Goal: Task Accomplishment & Management: Manage account settings

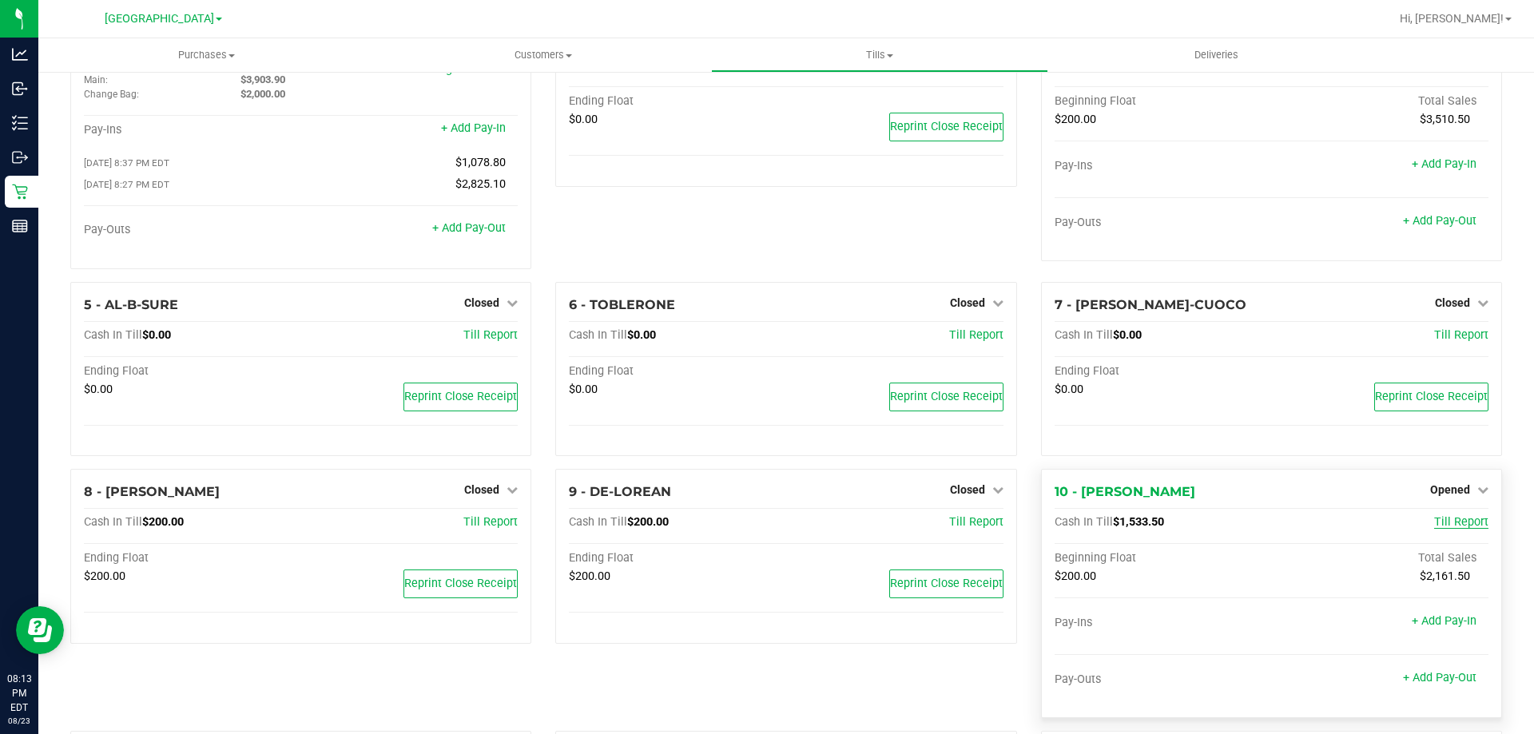
scroll to position [160, 0]
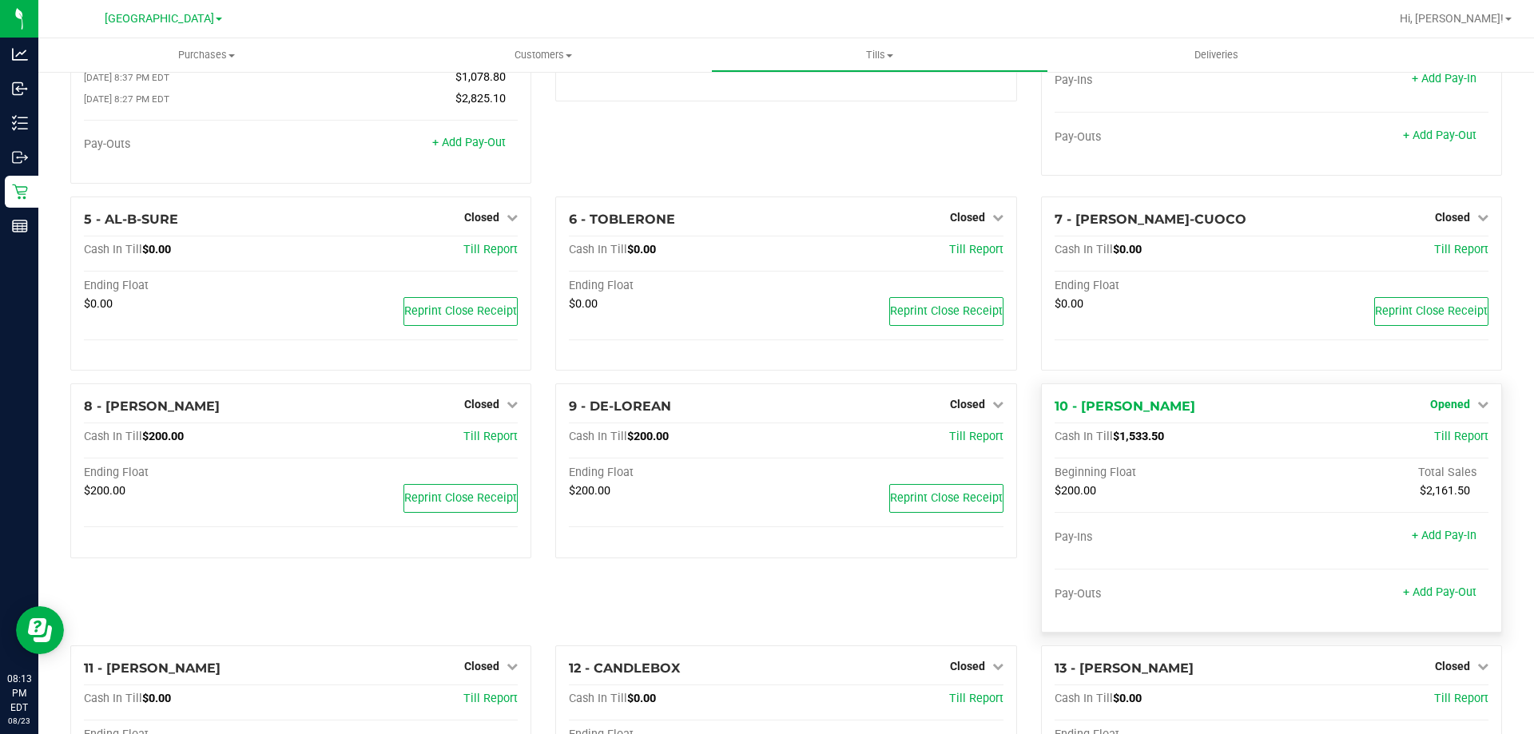
click at [1453, 411] on span "Opened" at bounding box center [1450, 404] width 40 height 13
click at [1458, 440] on link "Close Till" at bounding box center [1451, 437] width 43 height 13
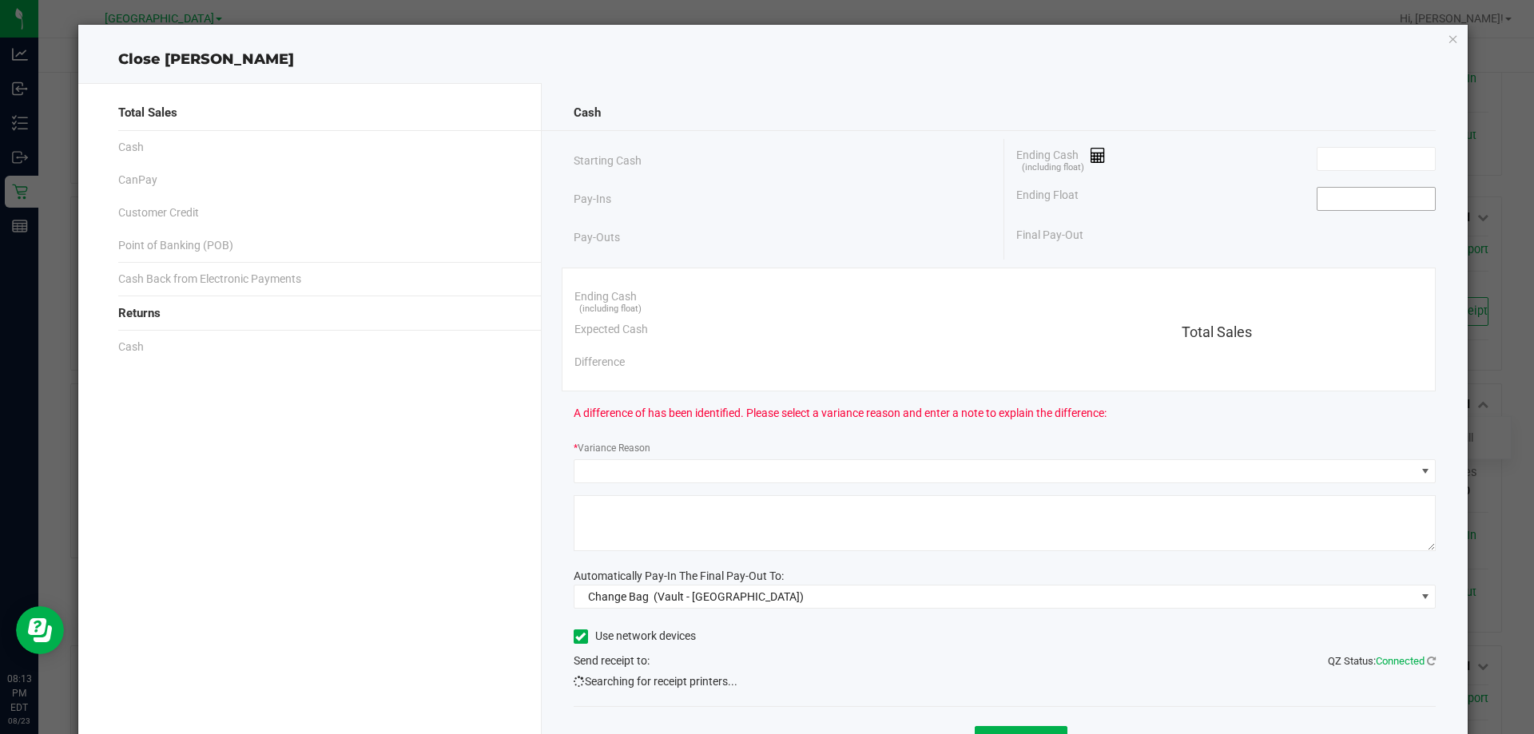
click at [1365, 193] on input at bounding box center [1375, 199] width 117 height 22
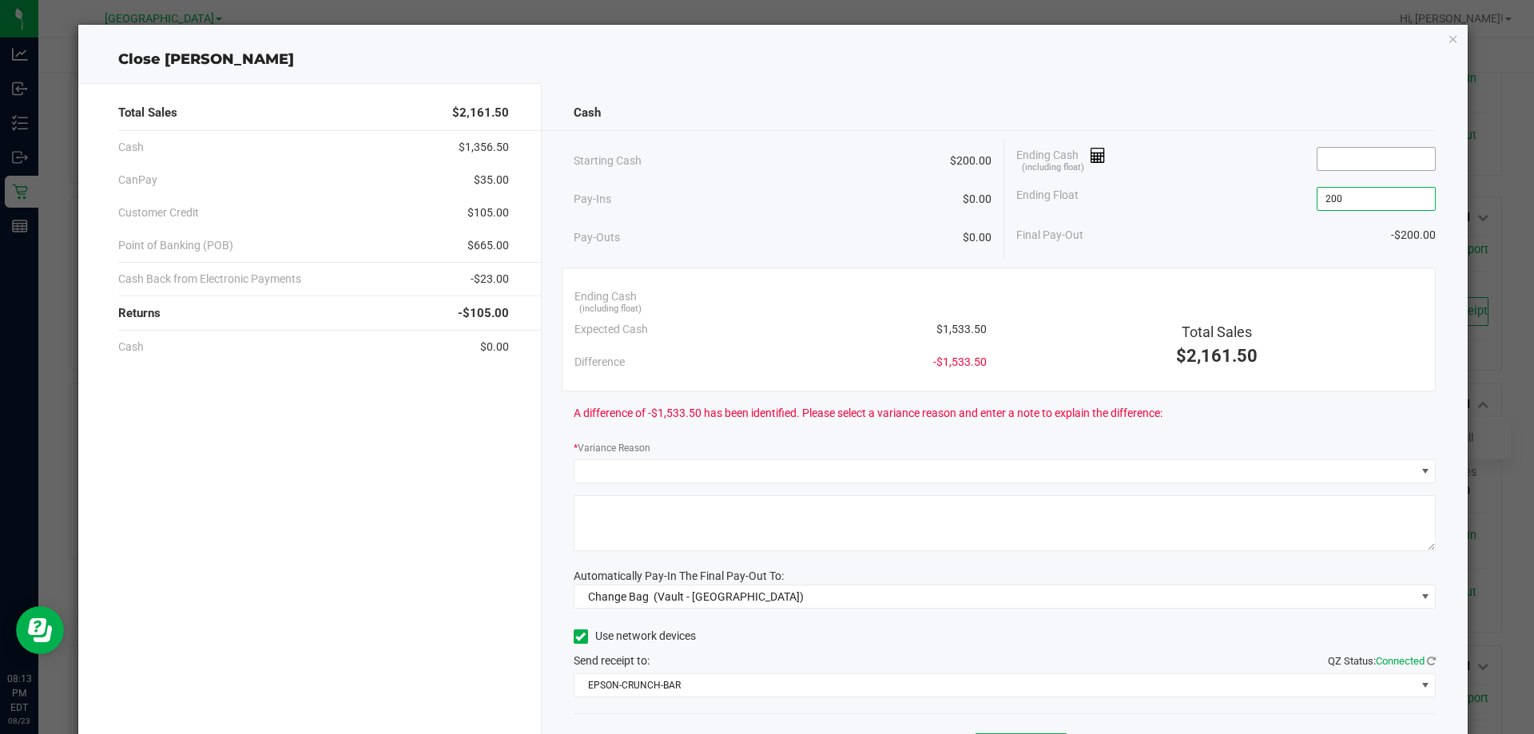
type input "$200.00"
click at [1380, 152] on input at bounding box center [1375, 159] width 117 height 22
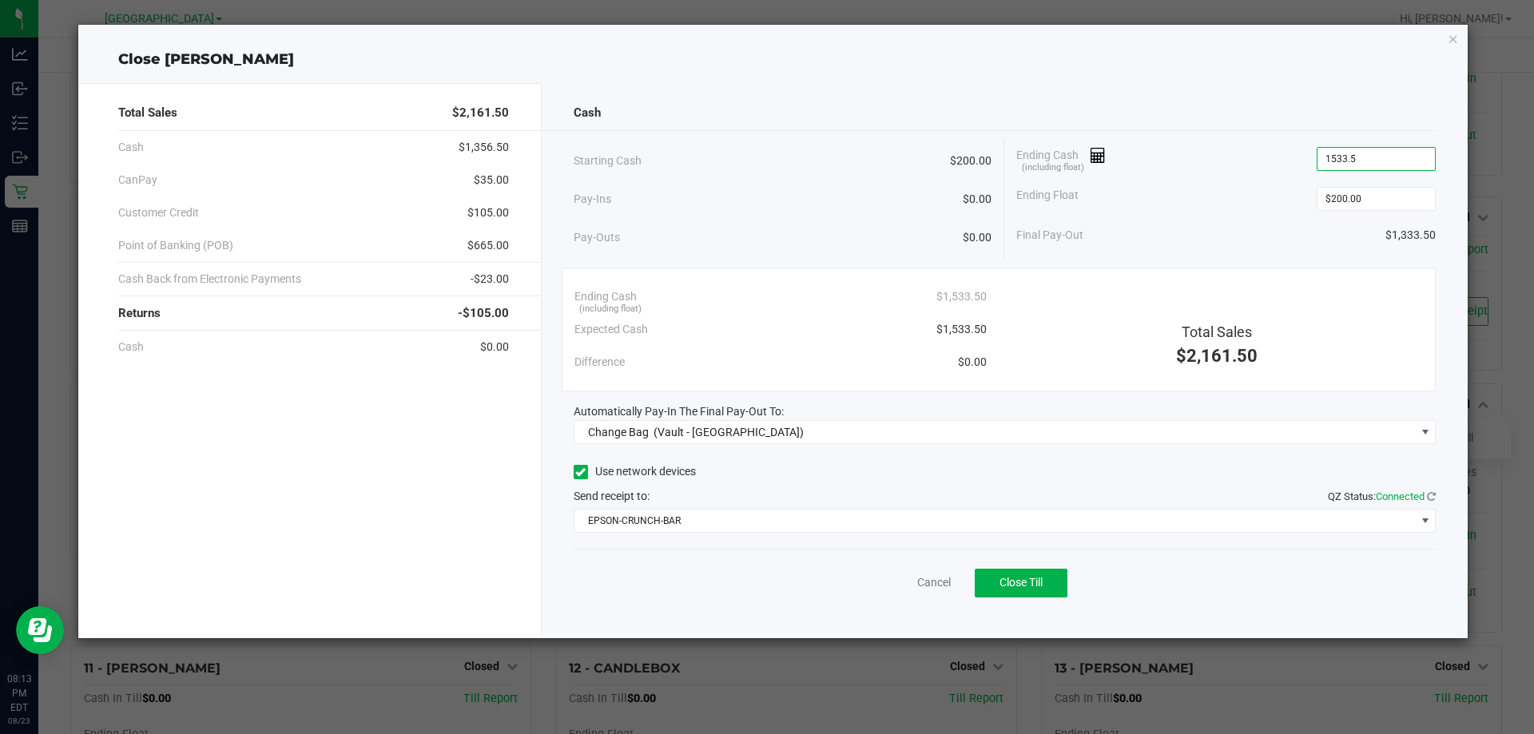
type input "$1,533.50"
click at [1113, 419] on div "Automatically Pay-In The Final Pay-Out To:" at bounding box center [1005, 411] width 863 height 17
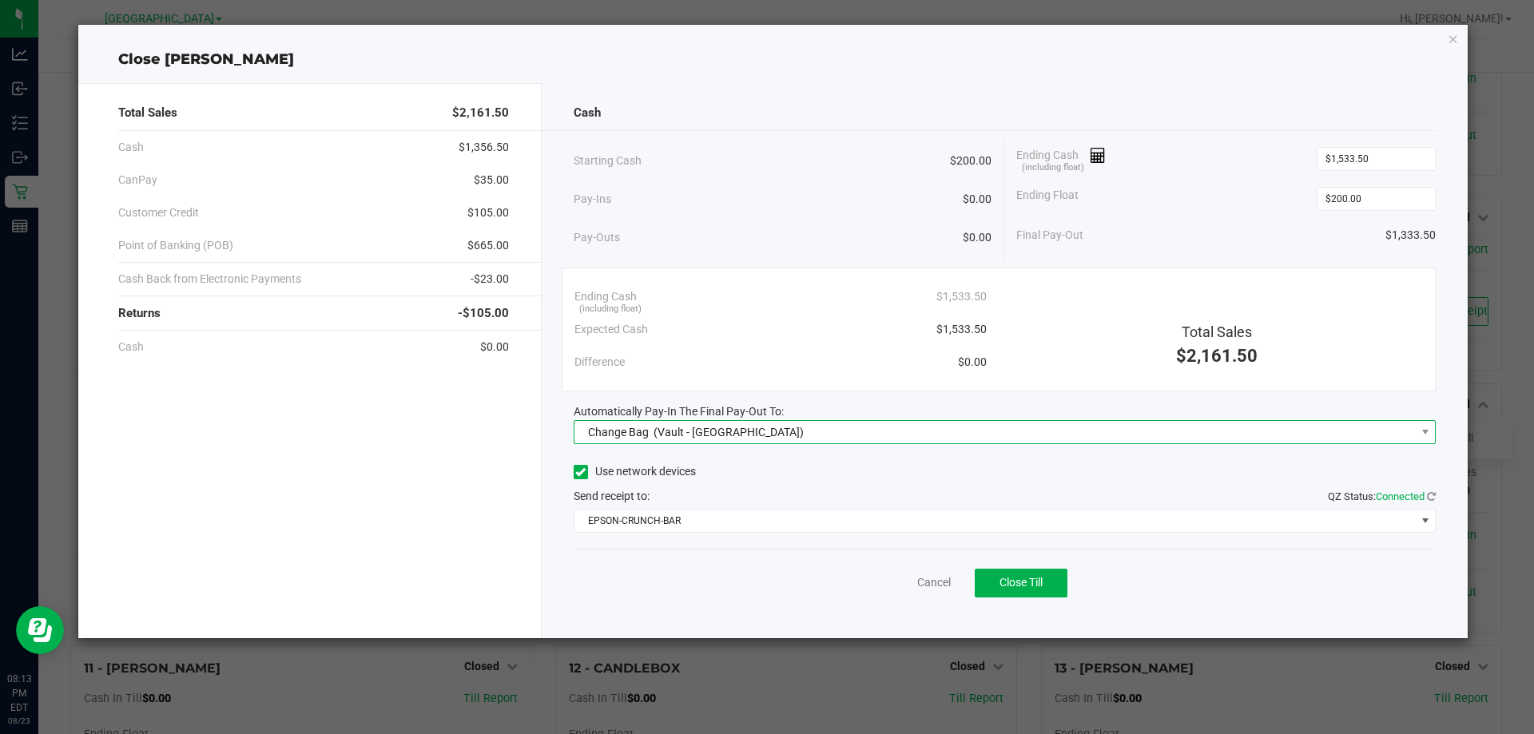
click at [1055, 434] on span "Change Bag (Vault - North Port WC)" at bounding box center [994, 432] width 841 height 22
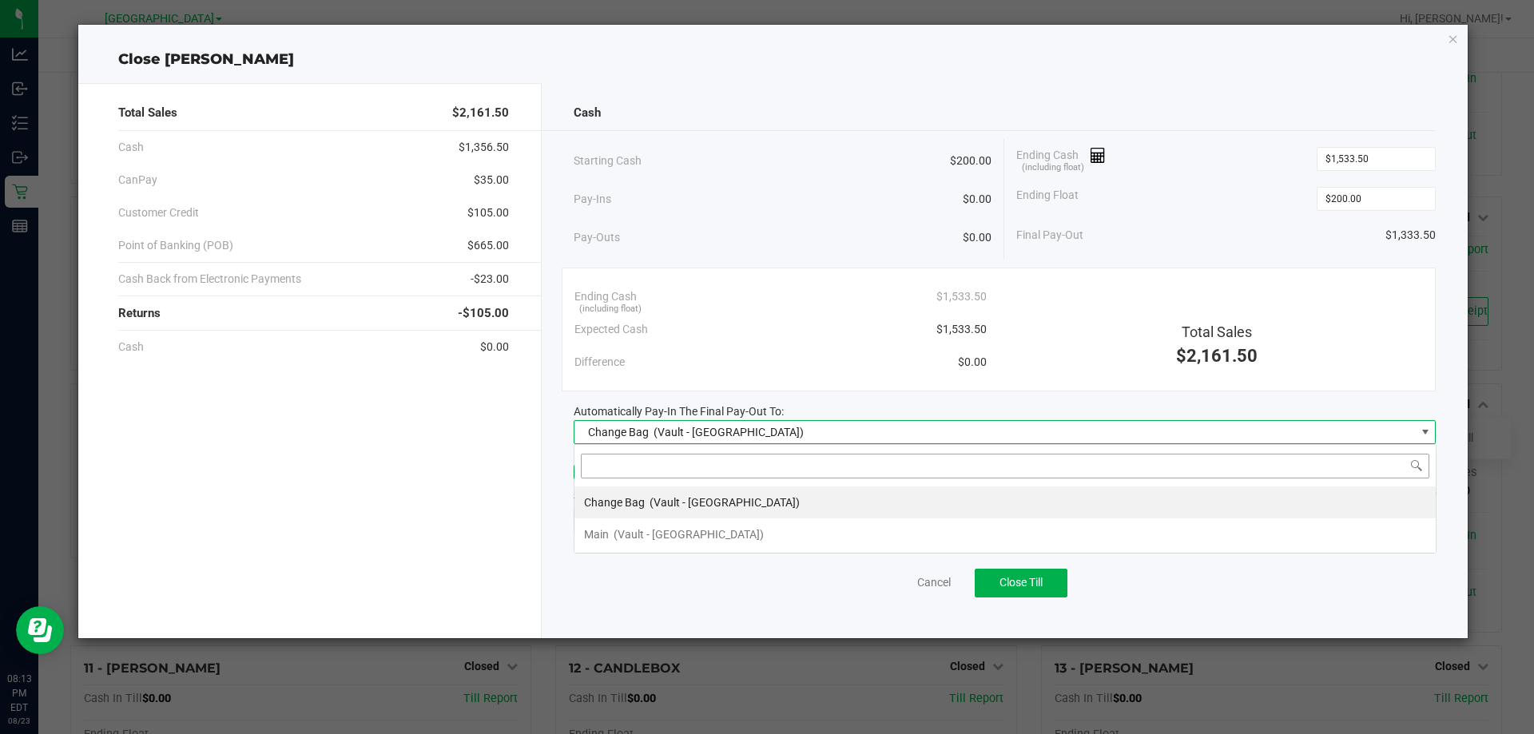
scroll to position [24, 862]
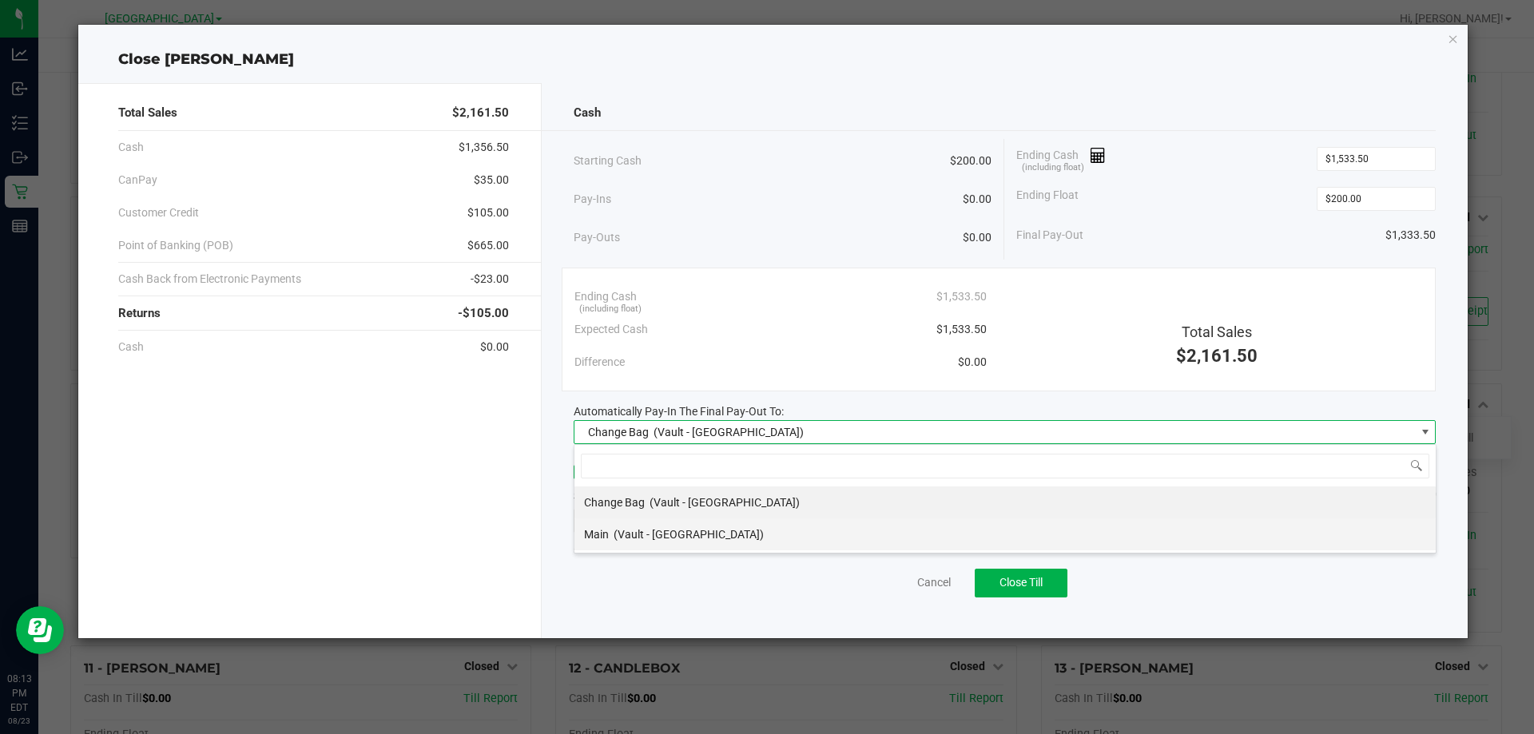
click at [851, 536] on li "Main (Vault - North Port WC)" at bounding box center [1004, 535] width 861 height 32
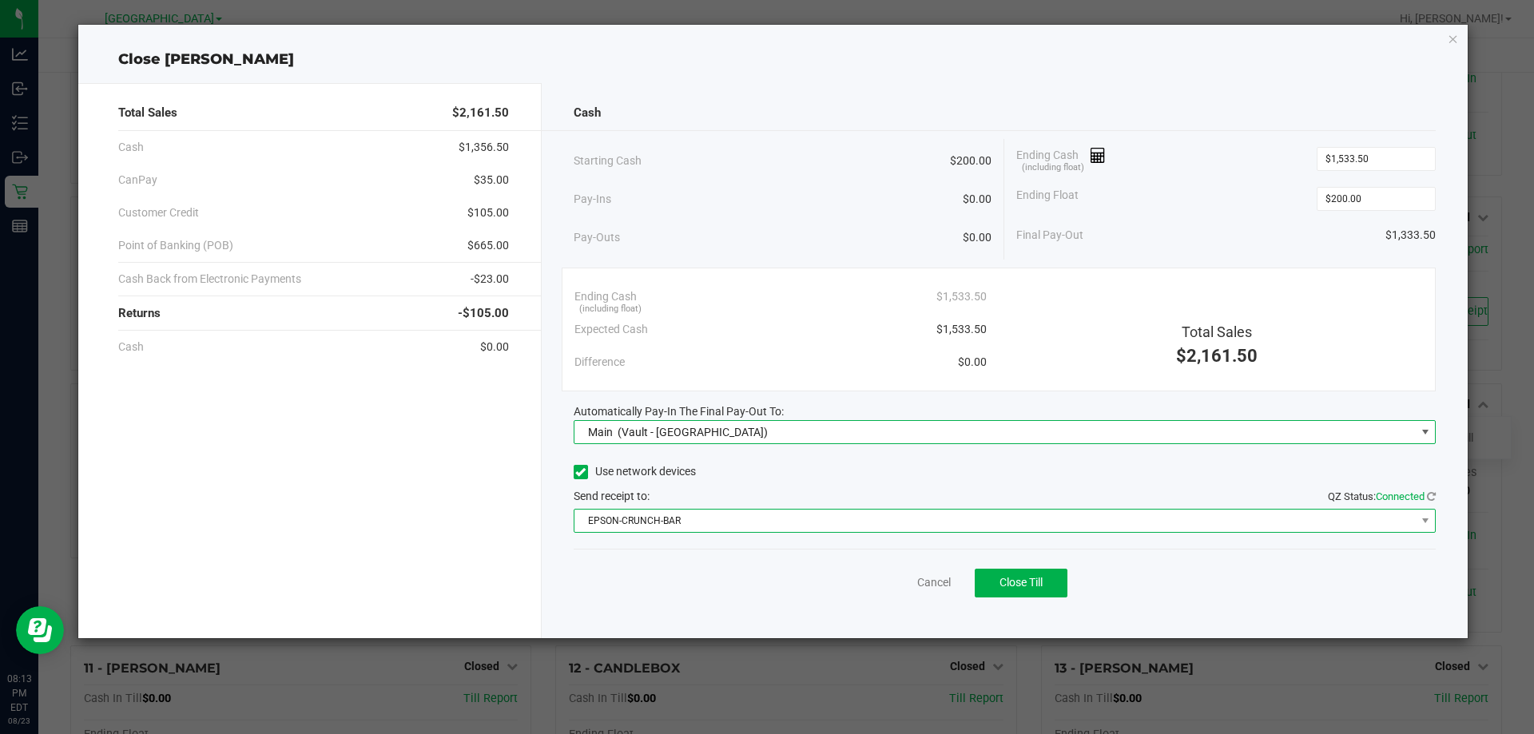
click at [865, 526] on span "EPSON-CRUNCH-BAR" at bounding box center [994, 521] width 841 height 22
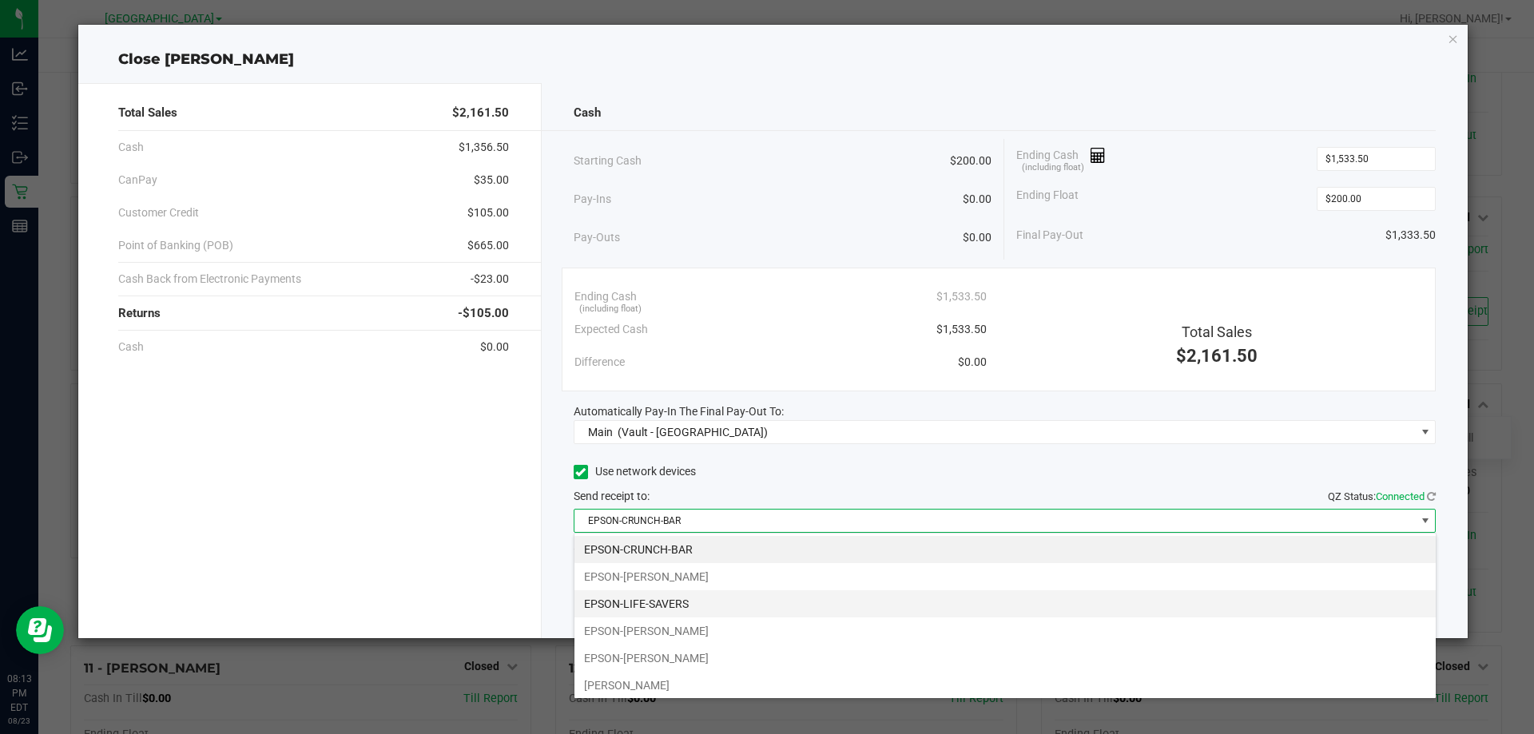
click at [846, 598] on li "EPSON-LIFE-SAVERS" at bounding box center [1004, 603] width 861 height 27
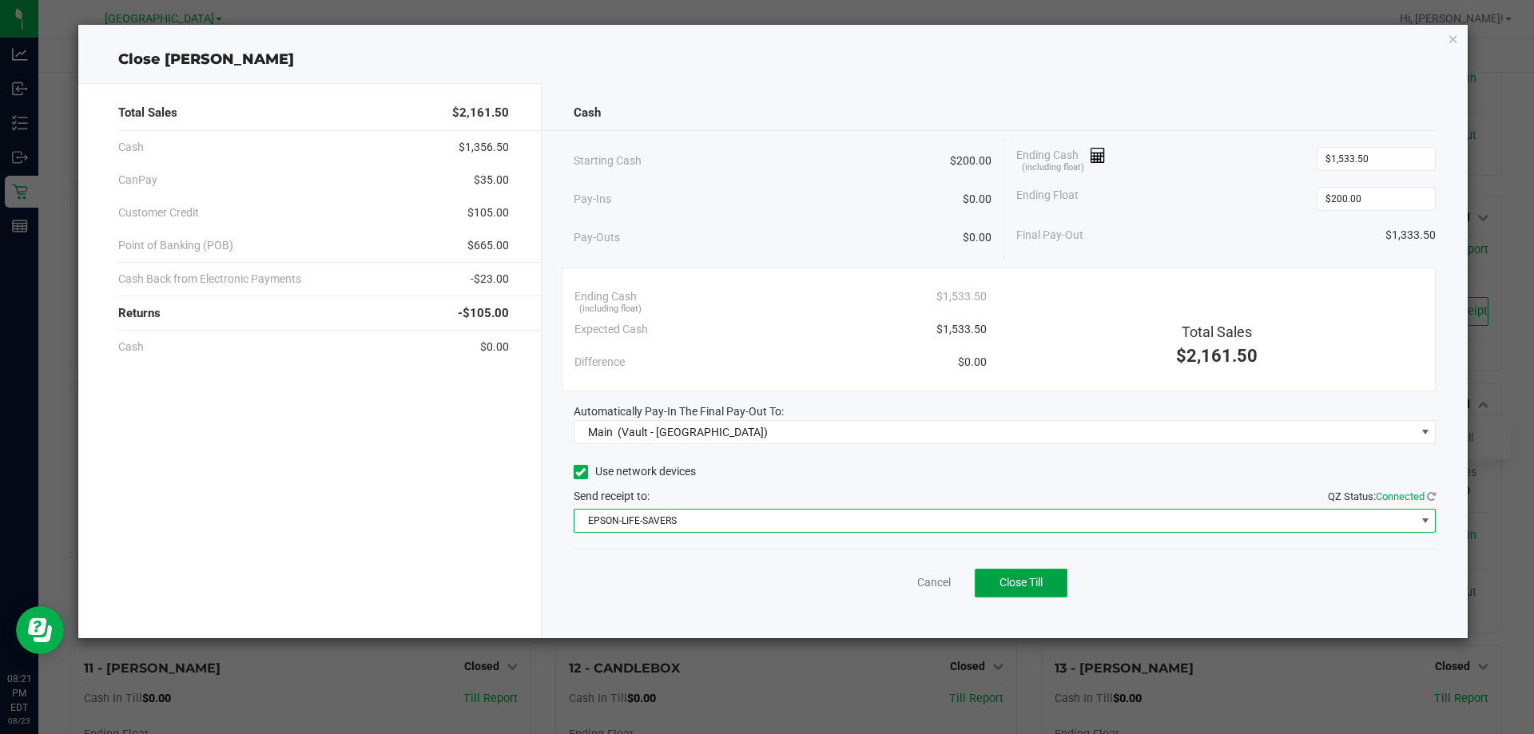
click at [1052, 585] on button "Close Till" at bounding box center [1021, 583] width 93 height 29
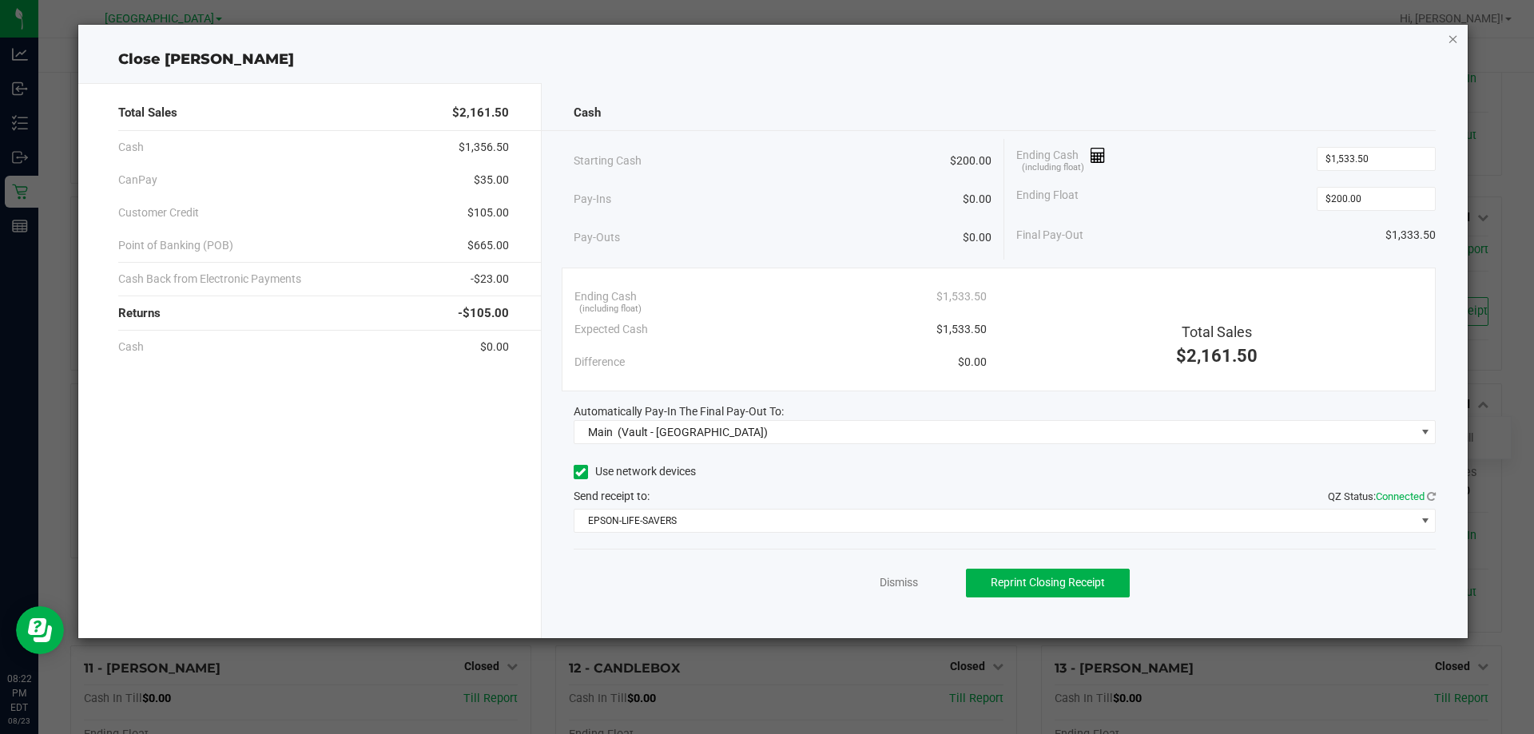
click at [1453, 38] on icon "button" at bounding box center [1453, 38] width 11 height 19
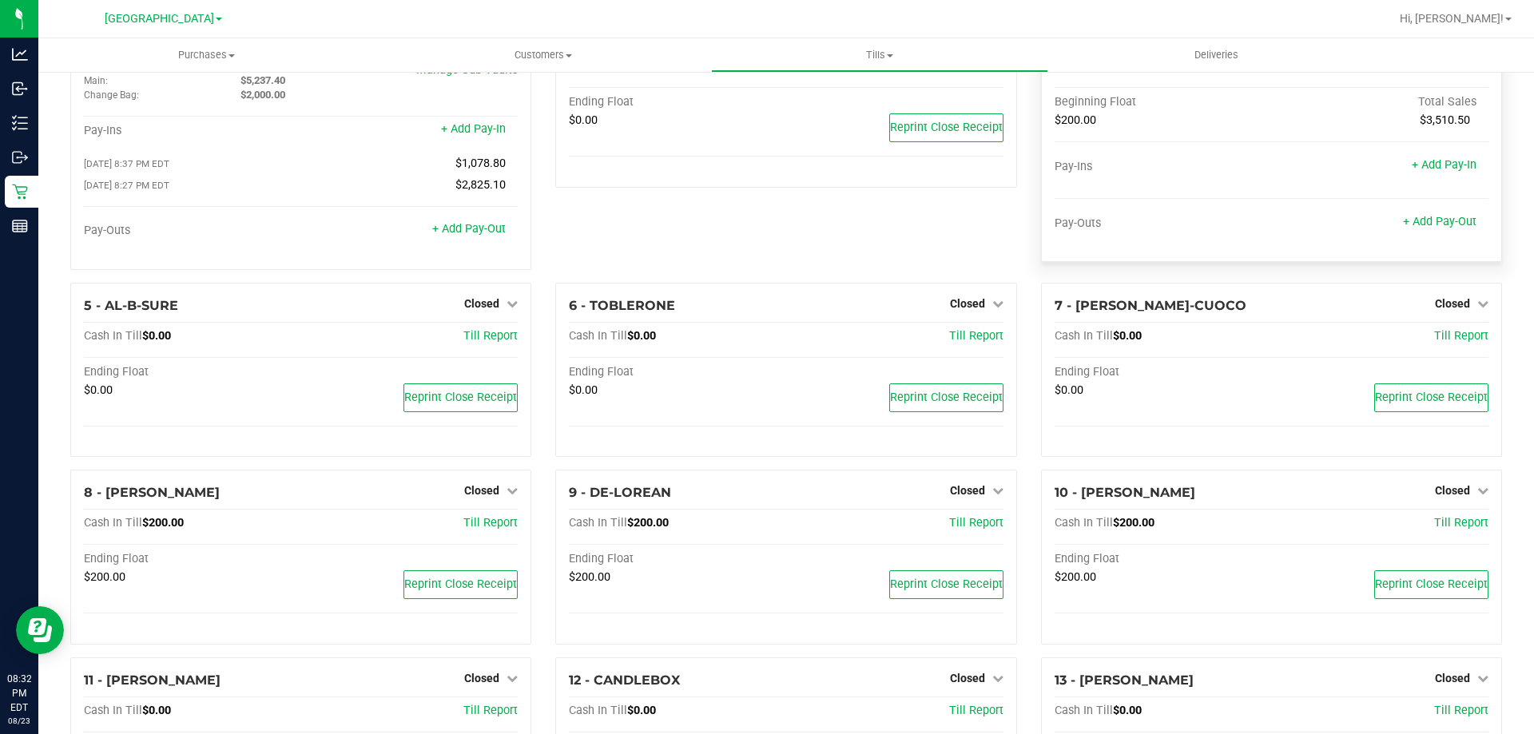
scroll to position [0, 0]
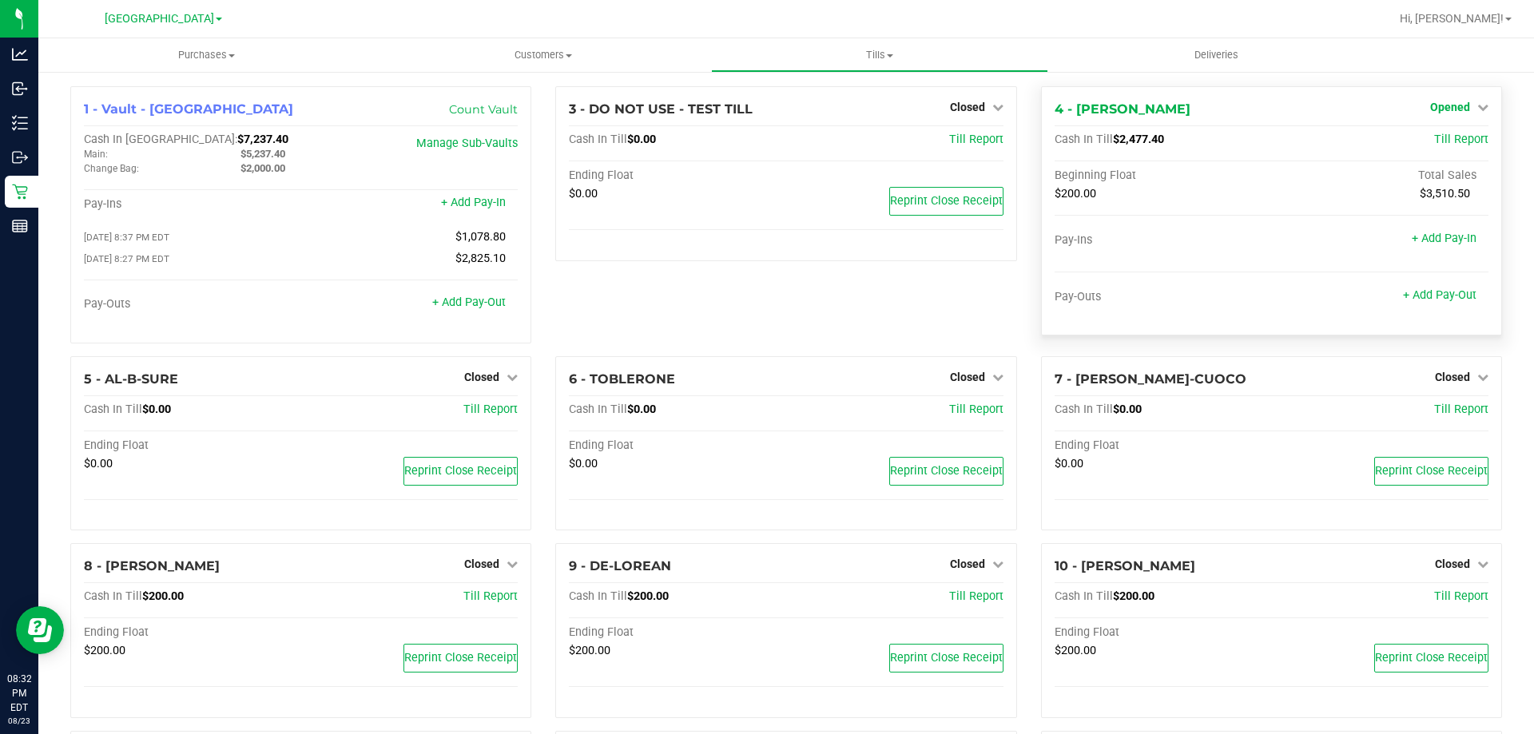
click at [1434, 103] on span "Opened" at bounding box center [1450, 107] width 40 height 13
click at [1457, 140] on link "Close Till" at bounding box center [1451, 140] width 43 height 13
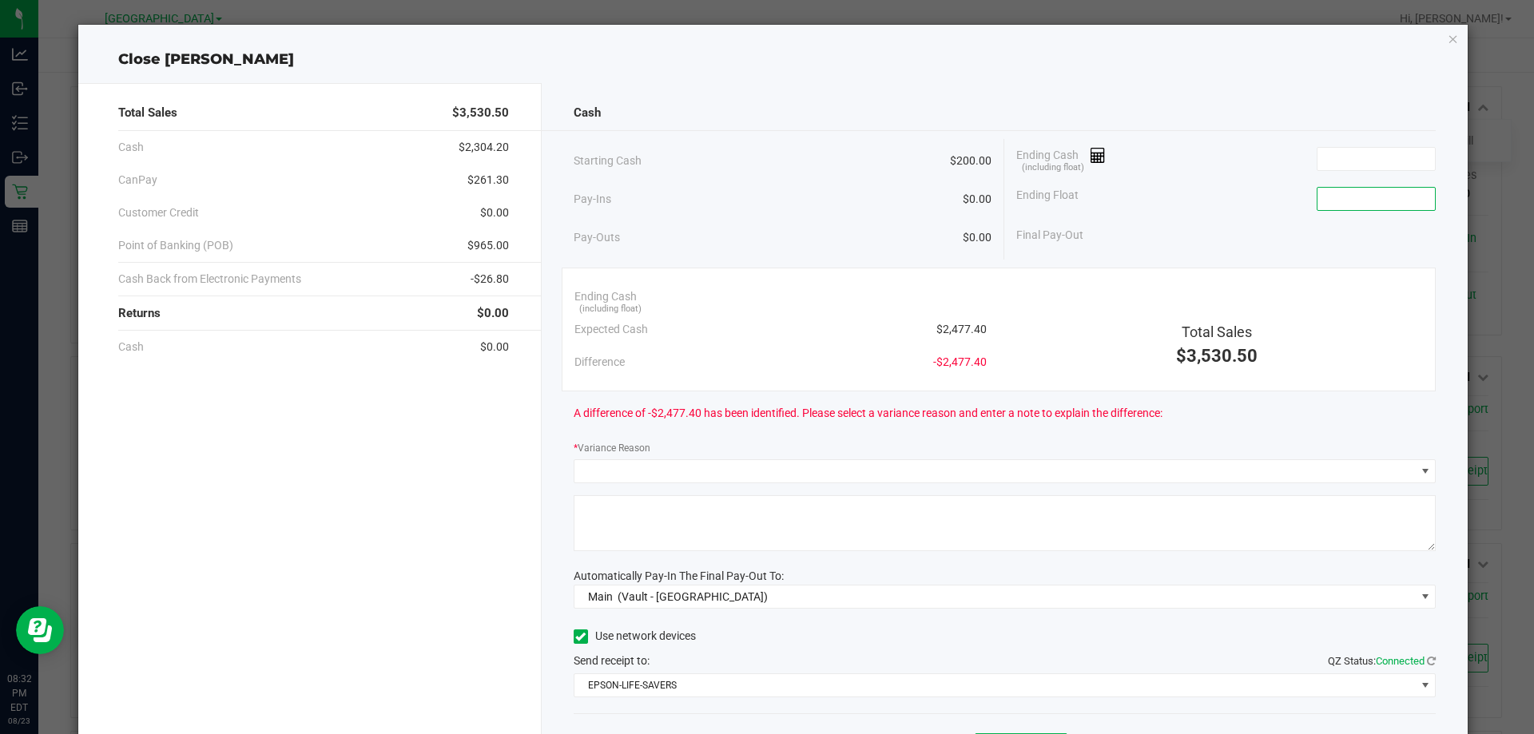
click at [1335, 197] on input at bounding box center [1375, 199] width 117 height 22
type input "$200.00"
click at [1329, 161] on input at bounding box center [1375, 159] width 117 height 22
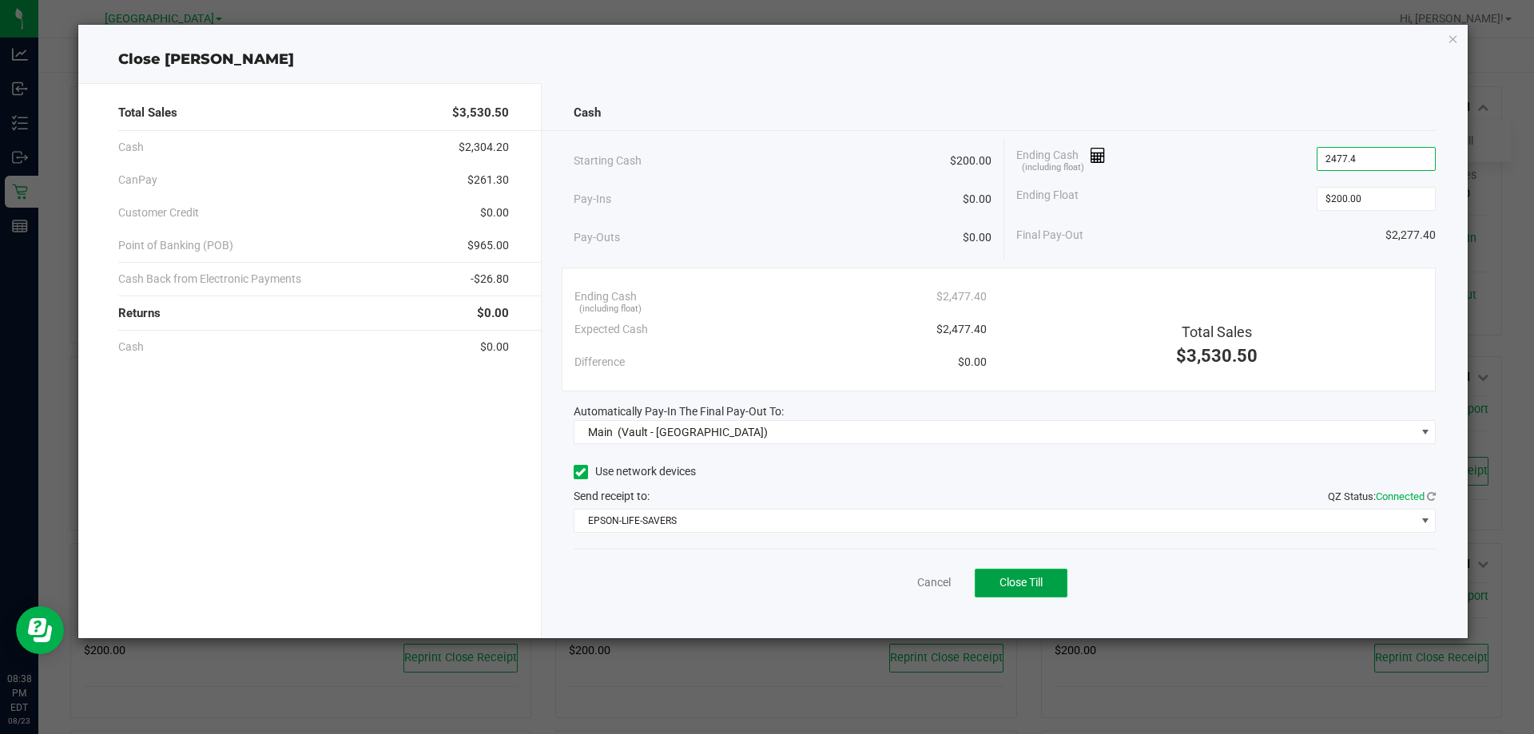
click at [1064, 575] on button "Close Till" at bounding box center [1021, 583] width 93 height 29
type input "$2,477.40"
